Goal: Information Seeking & Learning: Learn about a topic

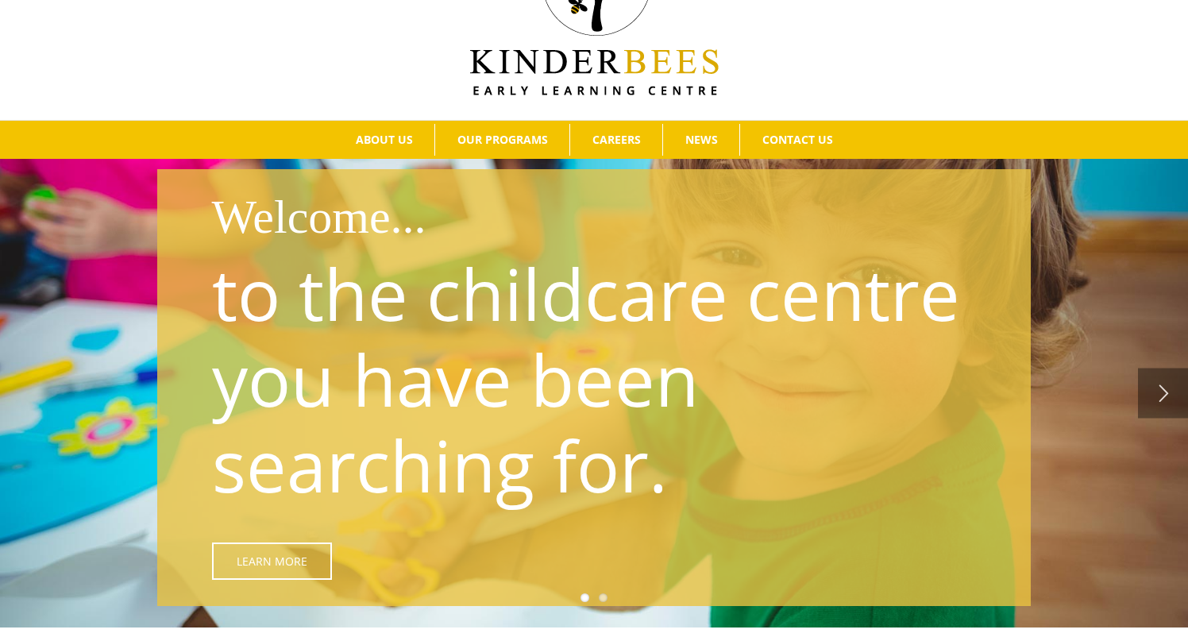
scroll to position [107, 0]
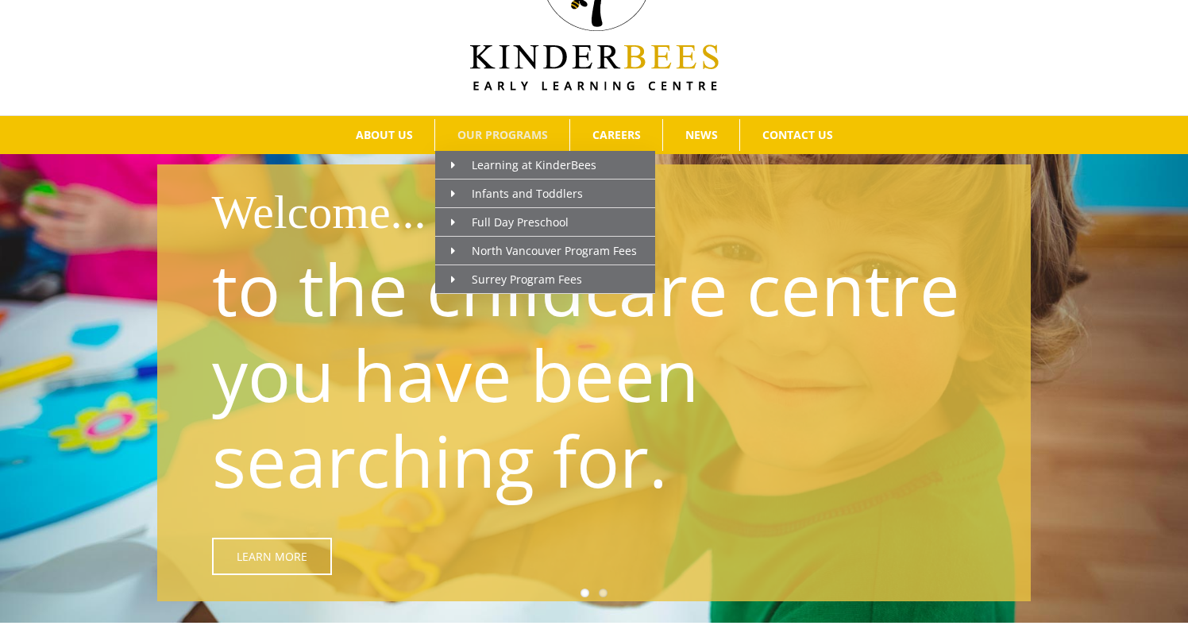
click at [501, 129] on span "OUR PROGRAMS" at bounding box center [503, 134] width 91 height 11
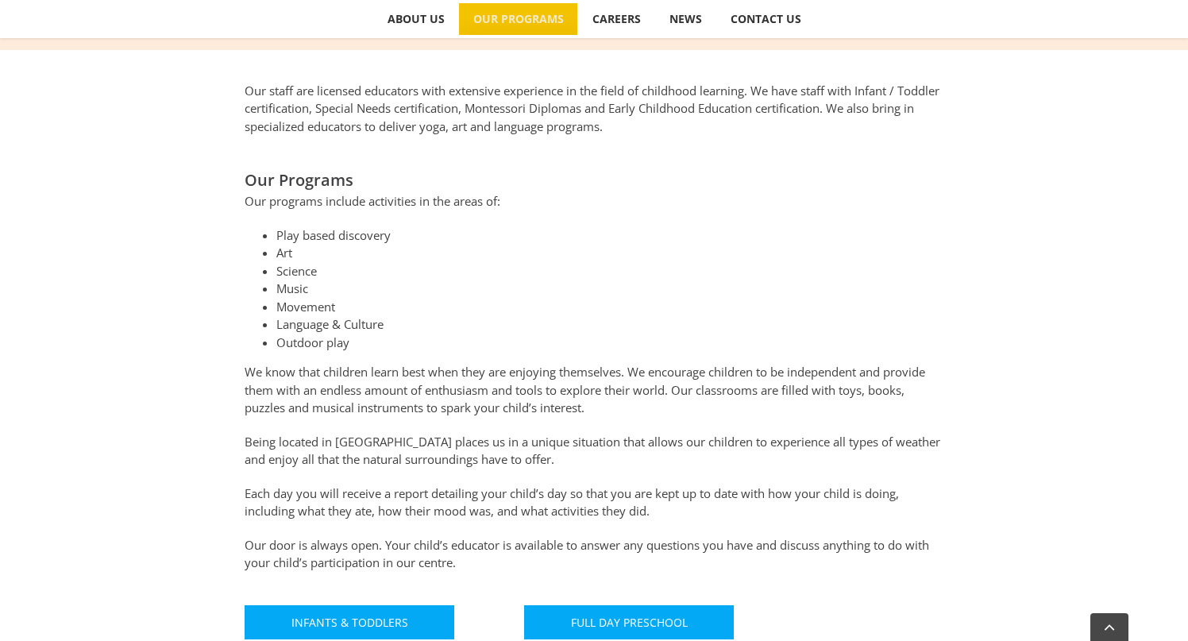
scroll to position [989, 0]
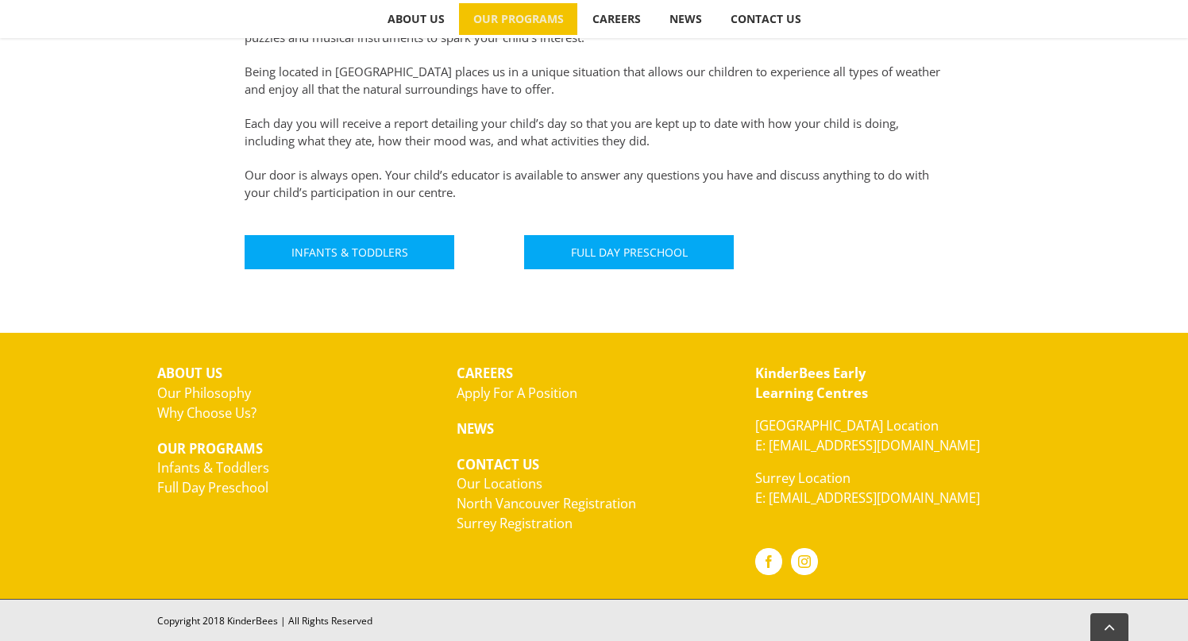
click at [508, 486] on link "Our Locations" at bounding box center [500, 483] width 86 height 18
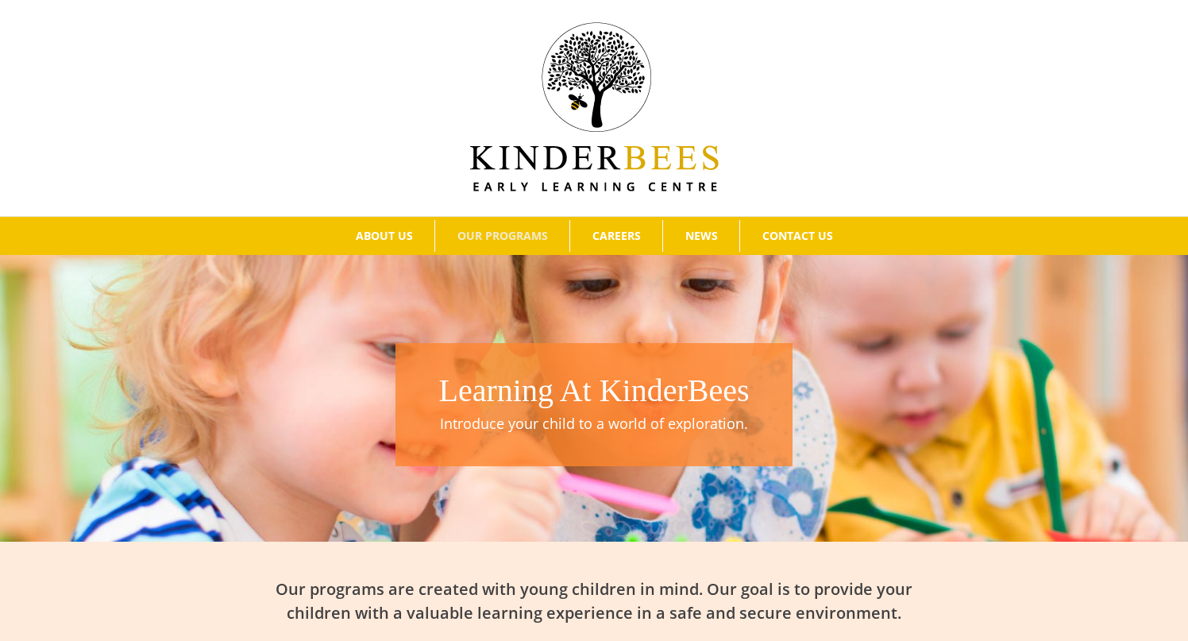
scroll to position [6, 0]
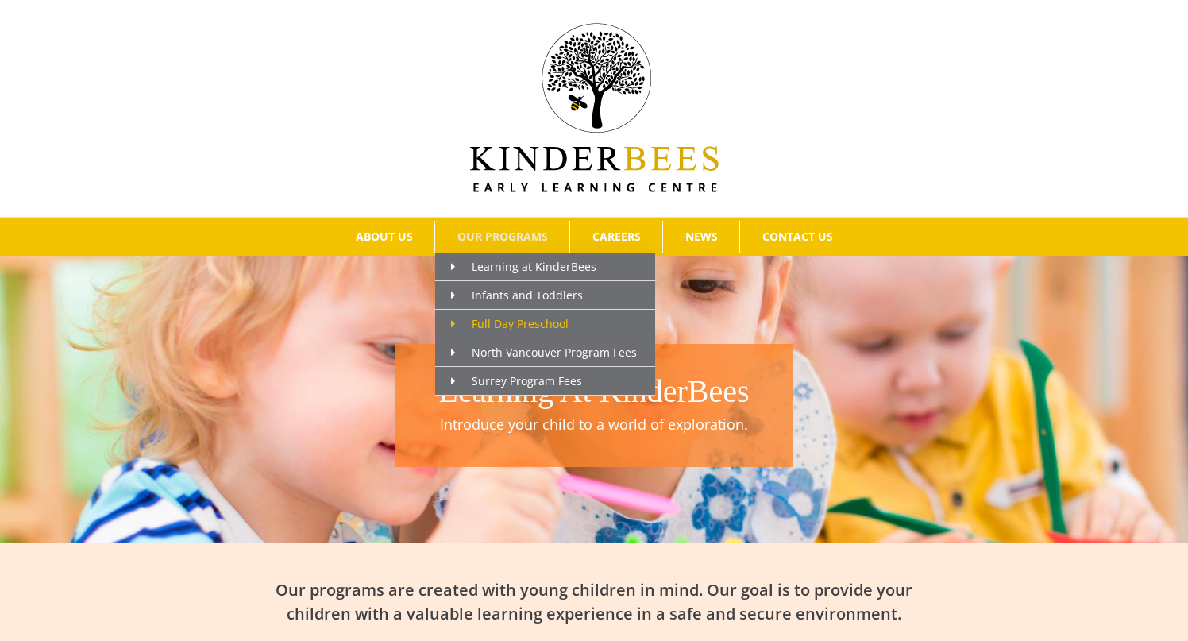
click at [519, 319] on span "Full Day Preschool" at bounding box center [510, 323] width 118 height 15
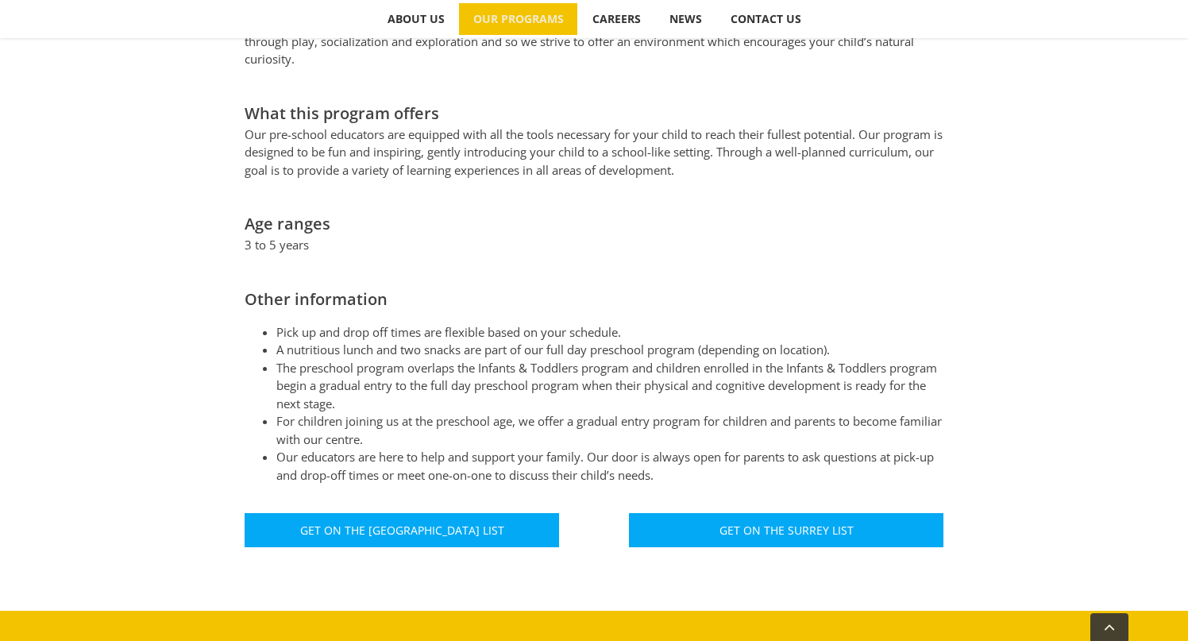
scroll to position [727, 0]
